Goal: Find specific page/section: Find specific page/section

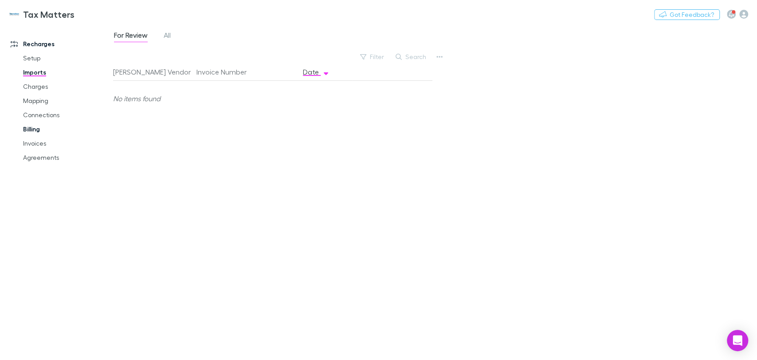
click at [43, 133] on link "Billing" at bounding box center [67, 129] width 106 height 14
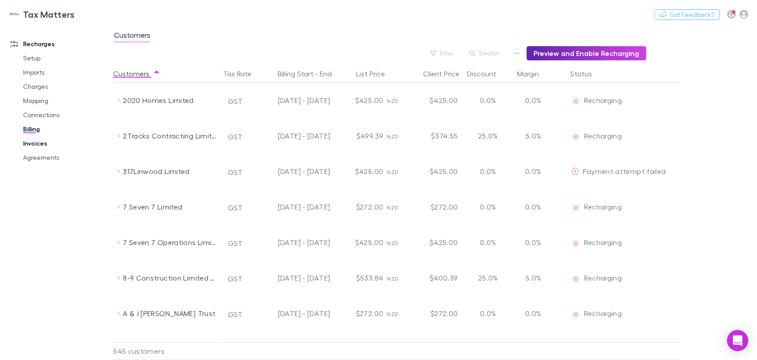
click at [37, 141] on link "Invoices" at bounding box center [67, 143] width 106 height 14
